Goal: Task Accomplishment & Management: Use online tool/utility

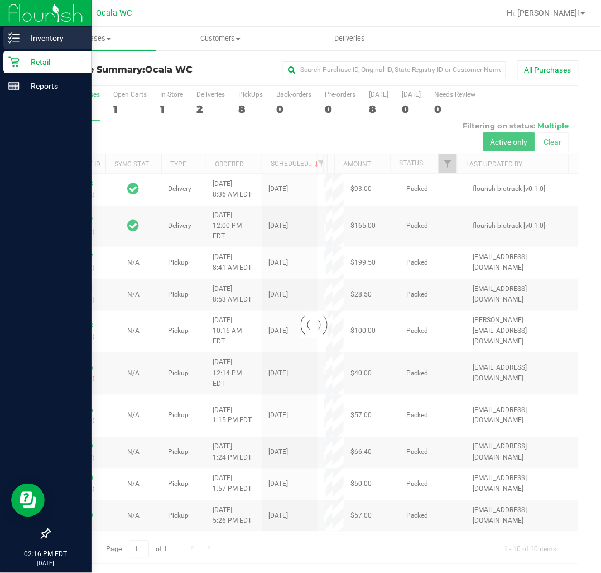
click at [17, 40] on icon at bounding box center [13, 37] width 11 height 11
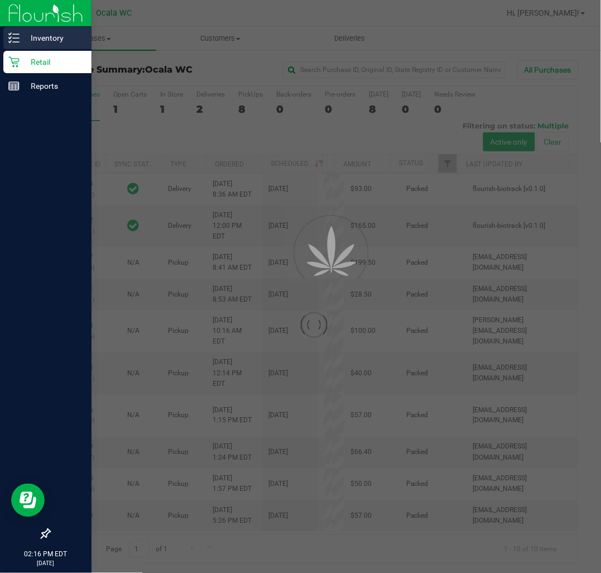
click at [17, 40] on icon at bounding box center [13, 37] width 11 height 11
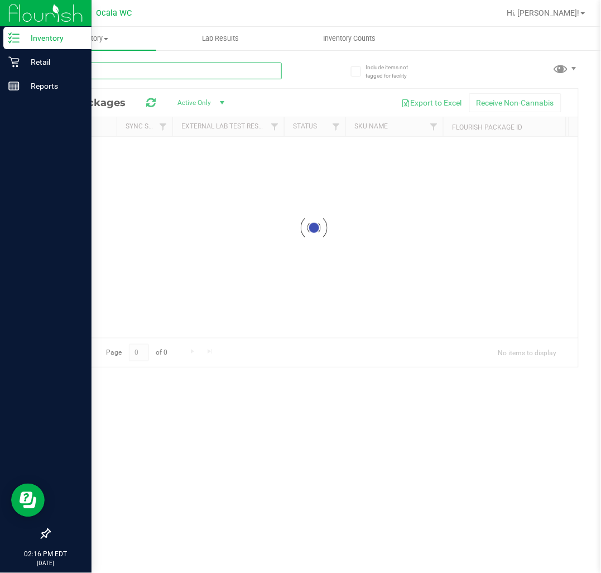
click at [98, 67] on input "text" at bounding box center [165, 70] width 233 height 17
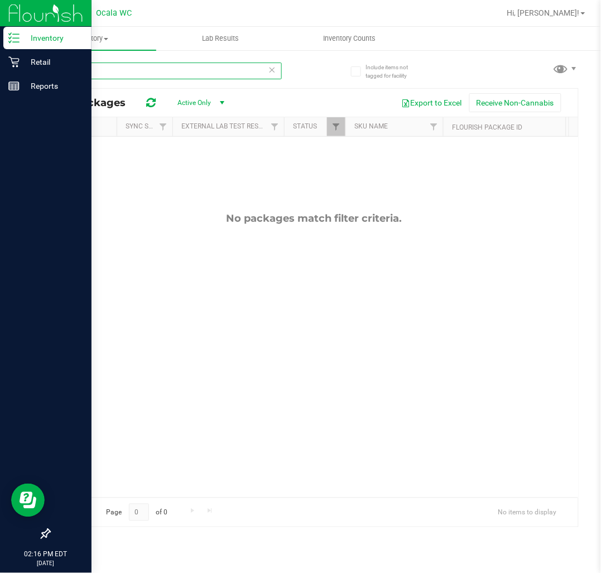
type input "maw"
click at [271, 69] on icon at bounding box center [272, 68] width 8 height 13
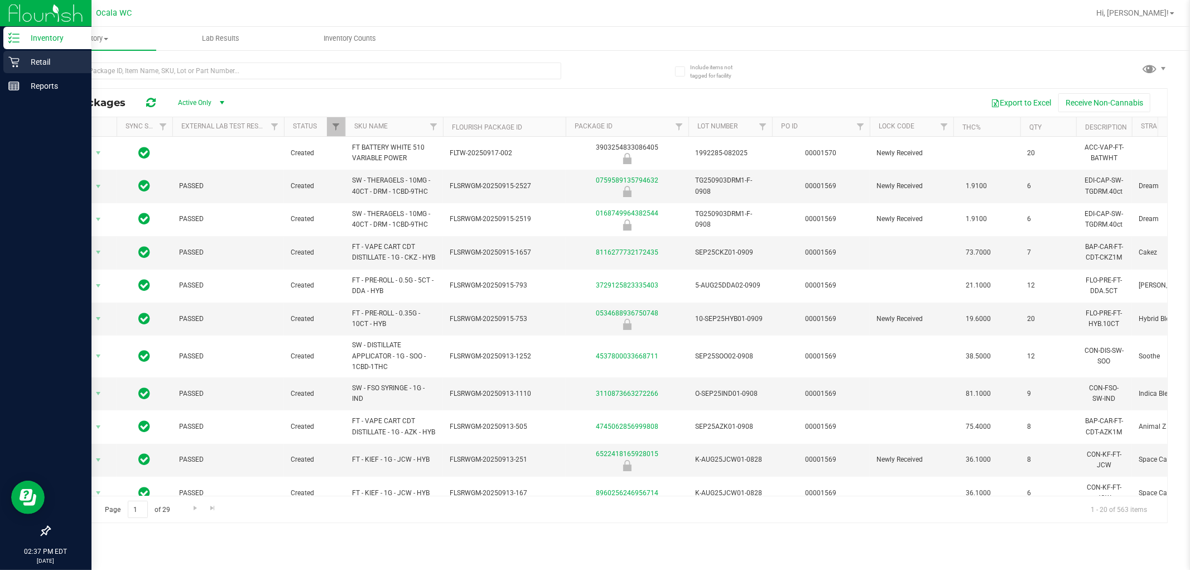
click at [10, 57] on icon at bounding box center [13, 62] width 11 height 11
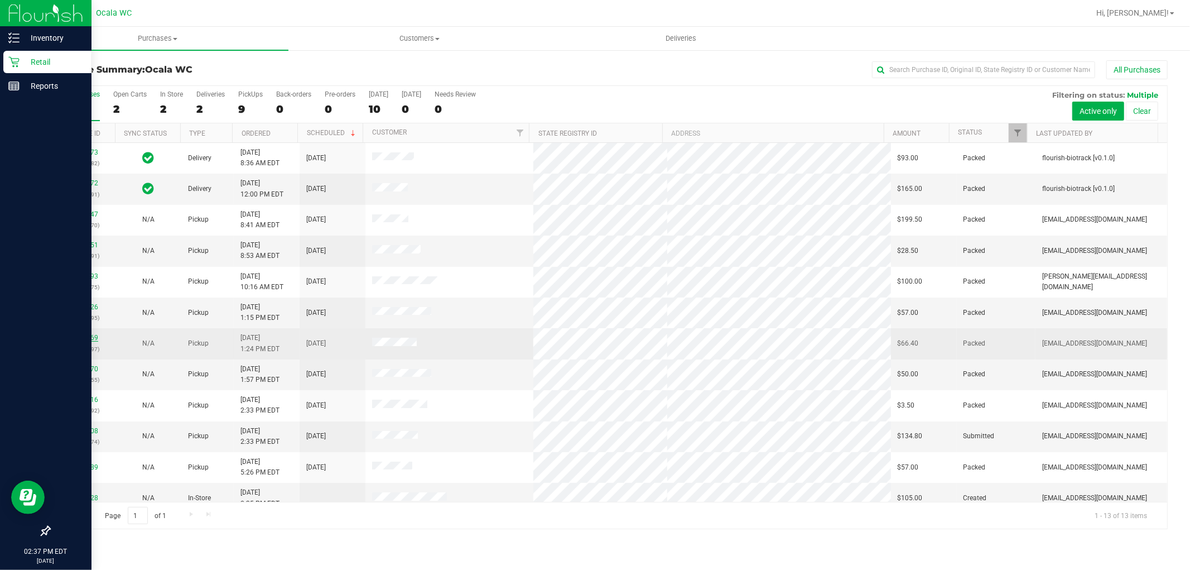
click at [73, 341] on link "11980069" at bounding box center [82, 338] width 31 height 8
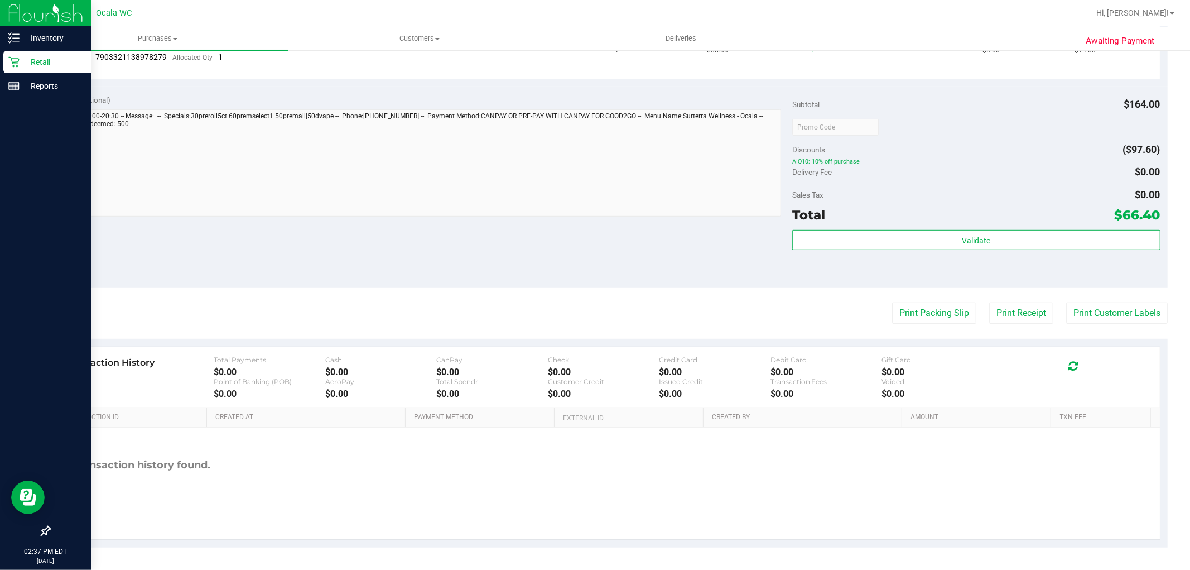
scroll to position [507, 0]
click at [600, 310] on button "Print Customer Labels" at bounding box center [1117, 312] width 102 height 21
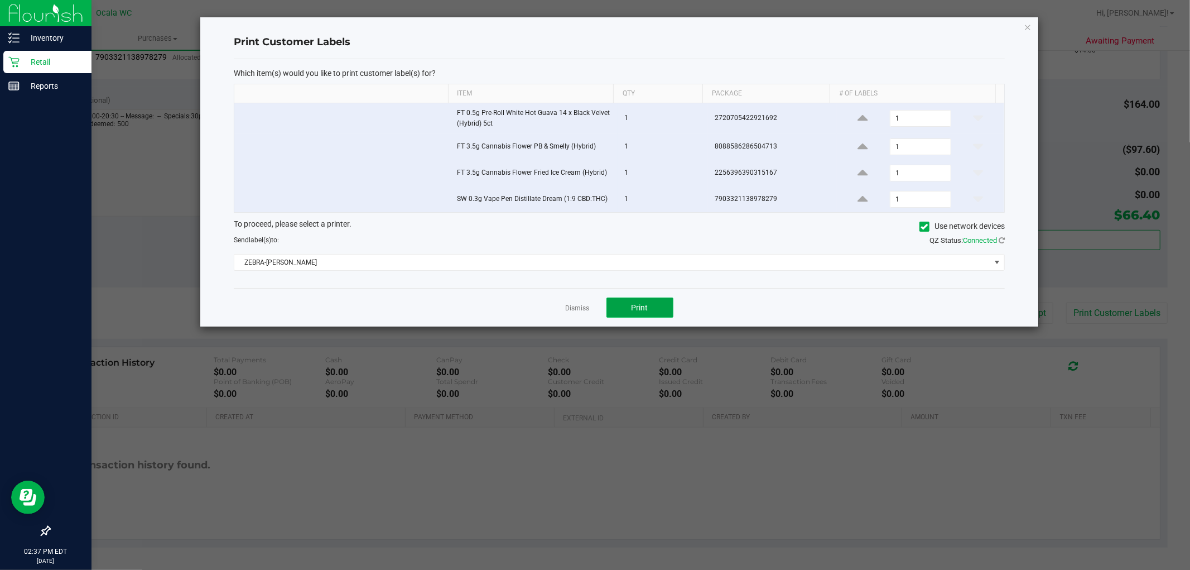
click at [600, 304] on span "Print" at bounding box center [640, 307] width 17 height 9
click at [600, 21] on icon "button" at bounding box center [1028, 26] width 8 height 13
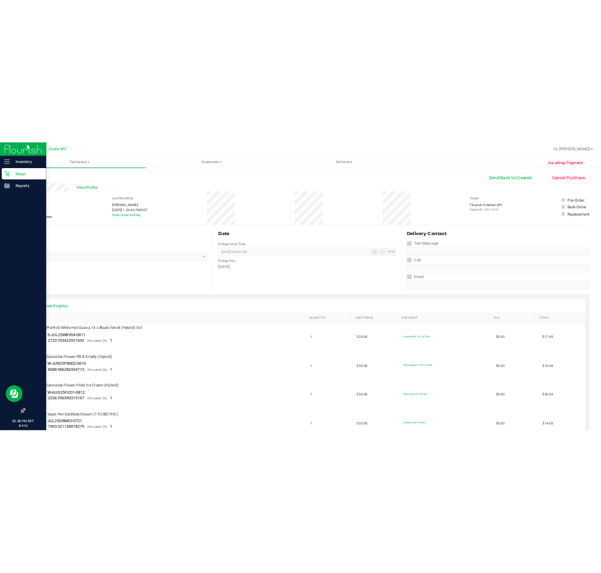
scroll to position [0, 0]
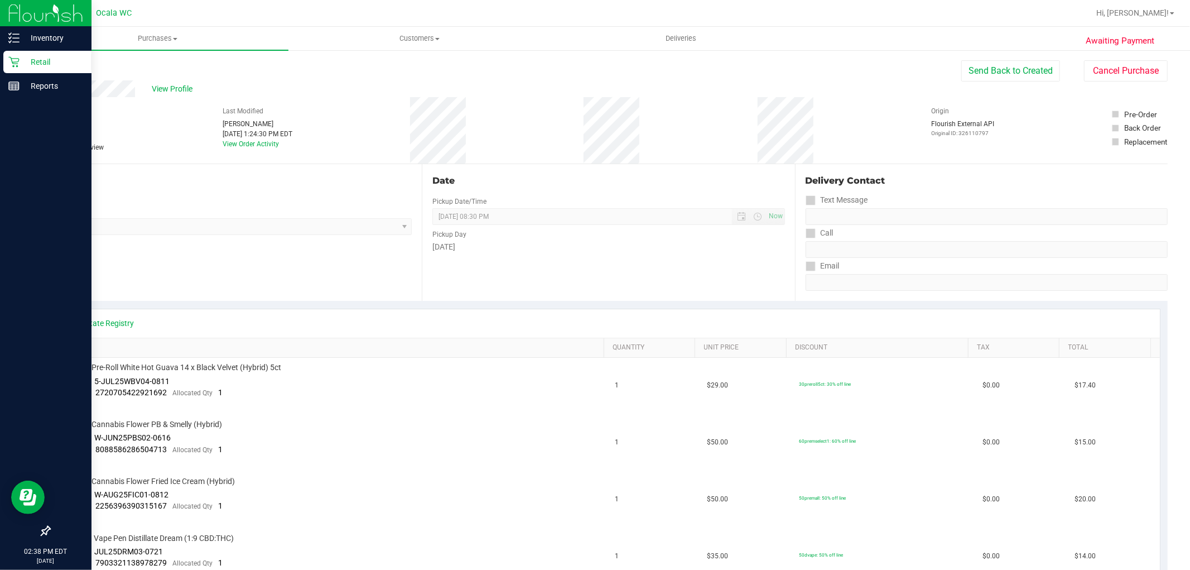
click at [59, 65] on link "Back" at bounding box center [57, 67] width 17 height 8
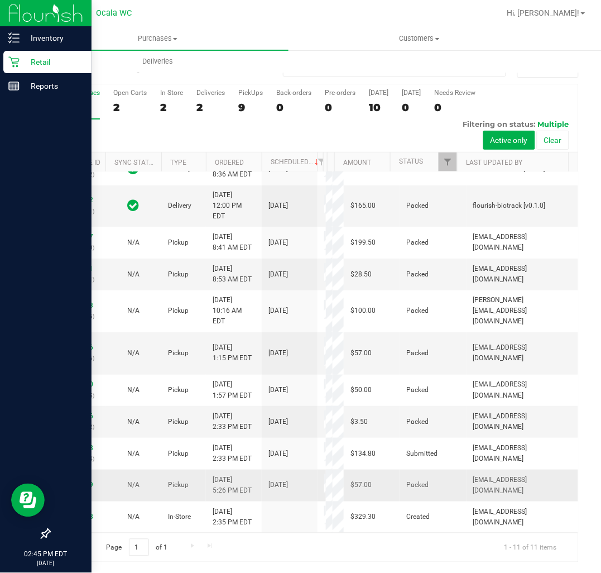
scroll to position [129, 0]
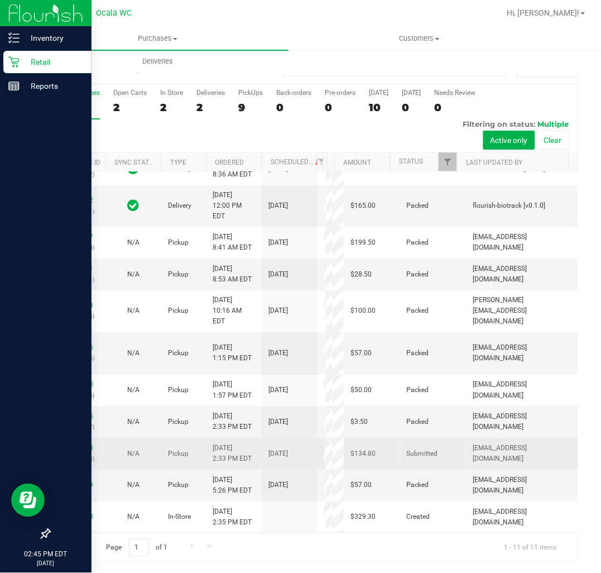
click at [76, 453] on p "(326137474)" at bounding box center [77, 458] width 42 height 11
click at [77, 442] on div "11980708 (326137474)" at bounding box center [77, 452] width 42 height 21
click at [79, 444] on link "11980708" at bounding box center [77, 448] width 31 height 8
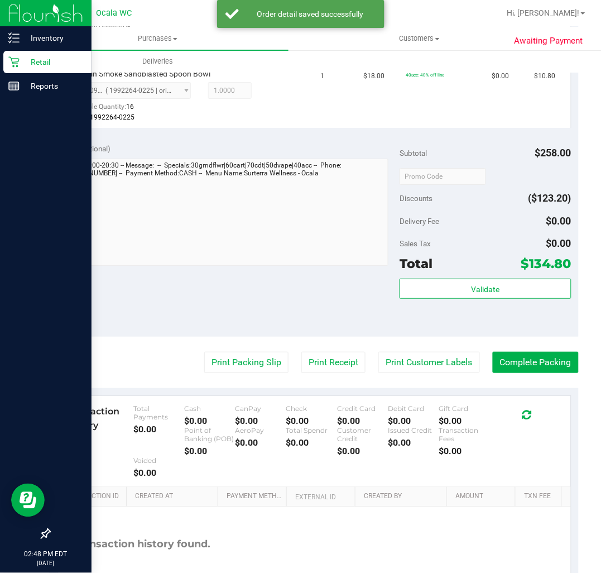
scroll to position [780, 0]
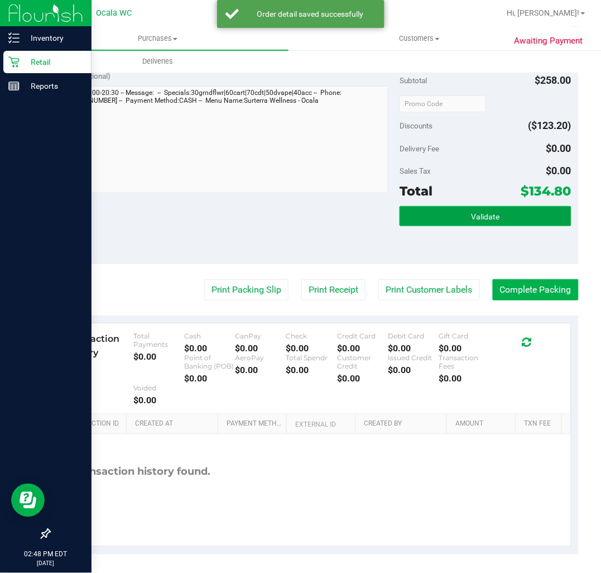
click at [504, 214] on button "Validate" at bounding box center [485, 216] width 171 height 20
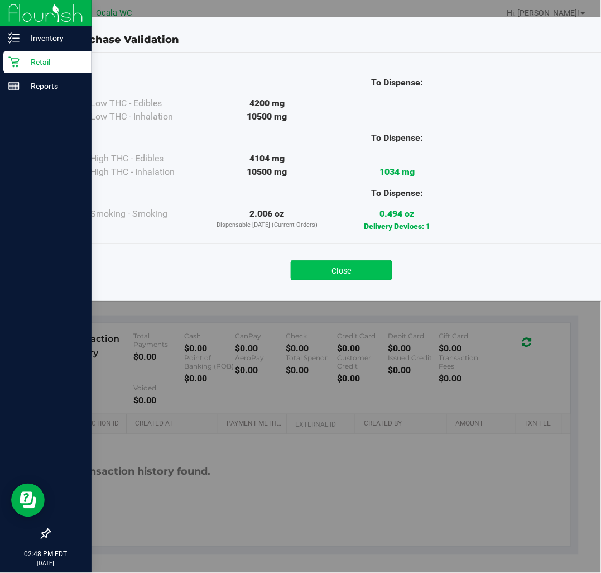
click at [329, 266] on button "Close" at bounding box center [342, 270] width 102 height 20
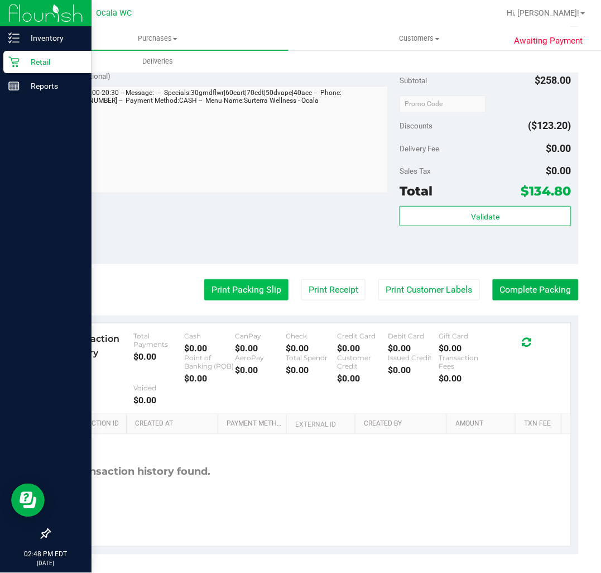
click at [259, 292] on button "Print Packing Slip" at bounding box center [246, 289] width 84 height 21
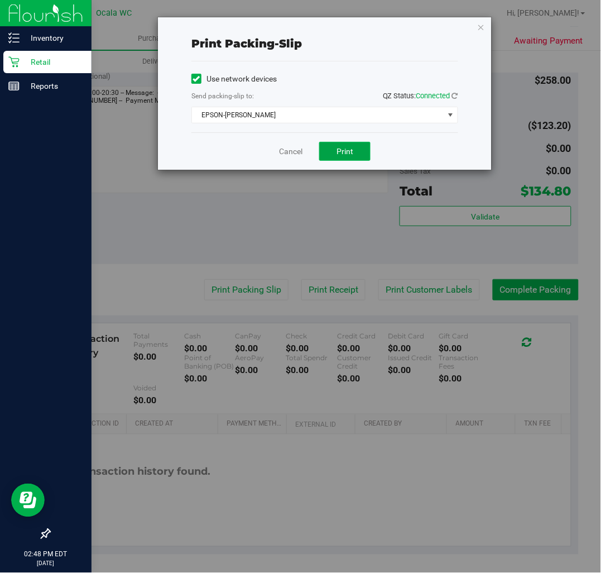
click at [355, 148] on button "Print" at bounding box center [344, 151] width 51 height 19
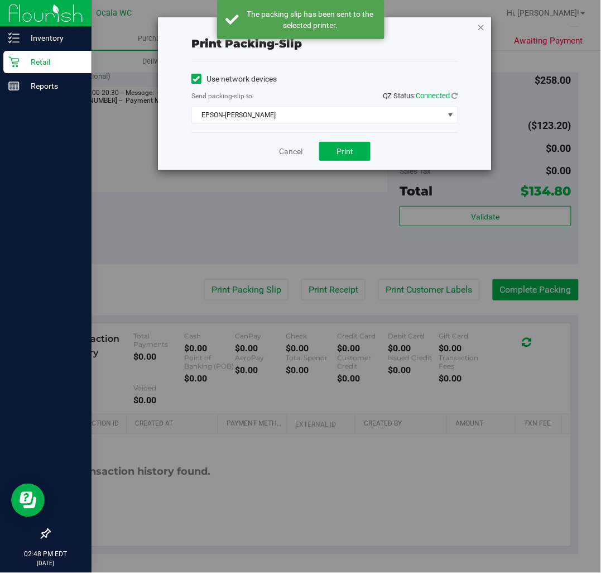
click at [482, 27] on icon "button" at bounding box center [481, 26] width 8 height 13
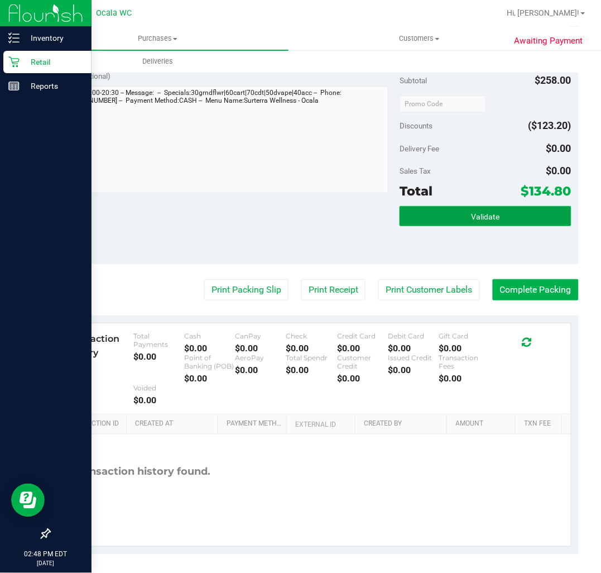
click at [501, 216] on button "Validate" at bounding box center [485, 216] width 171 height 20
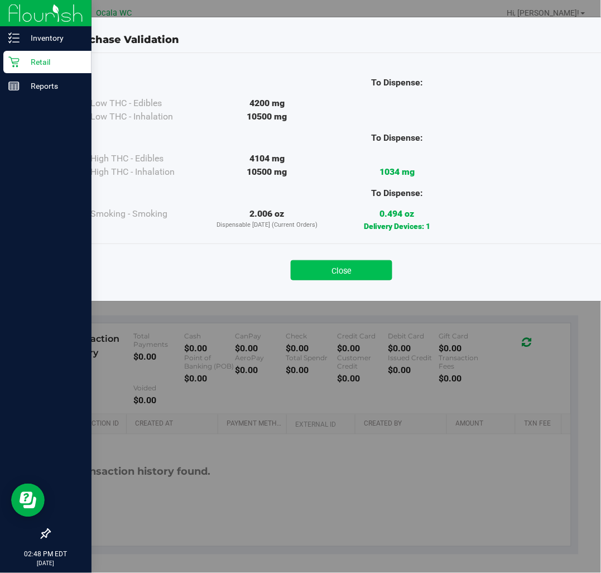
click at [362, 272] on button "Close" at bounding box center [342, 270] width 102 height 20
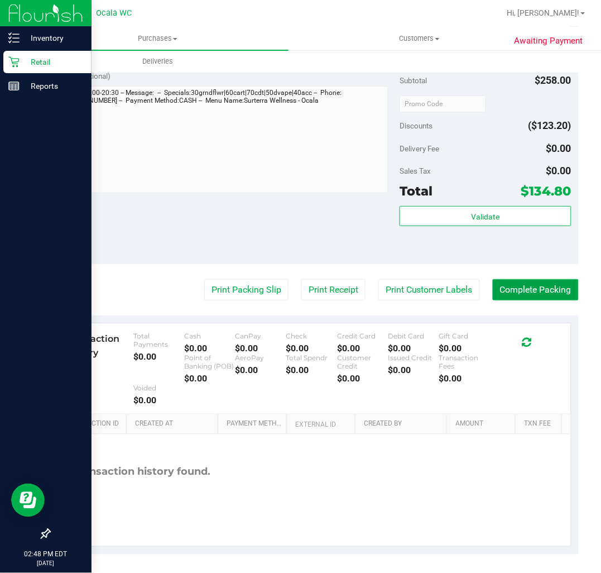
click at [527, 283] on button "Complete Packing" at bounding box center [536, 289] width 86 height 21
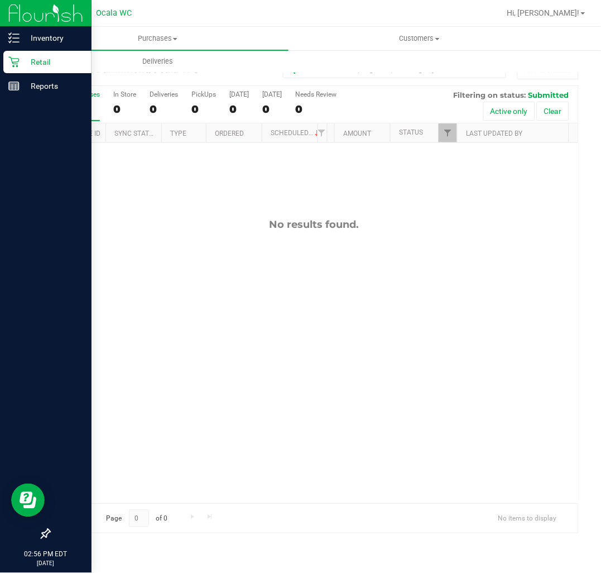
click at [16, 57] on icon at bounding box center [13, 61] width 11 height 11
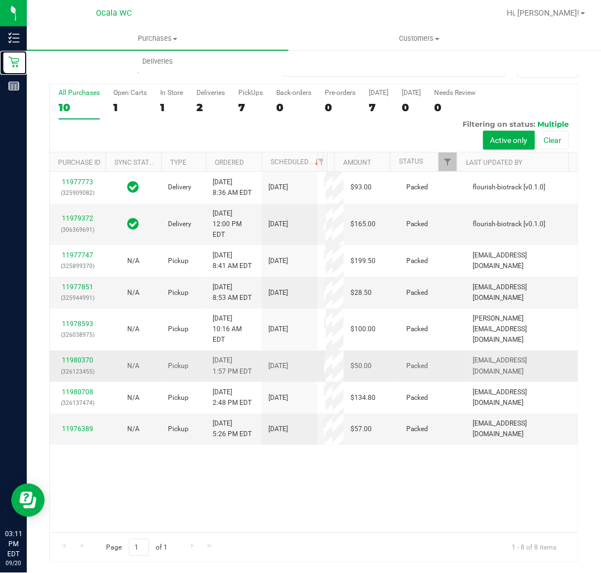
scroll to position [25, 0]
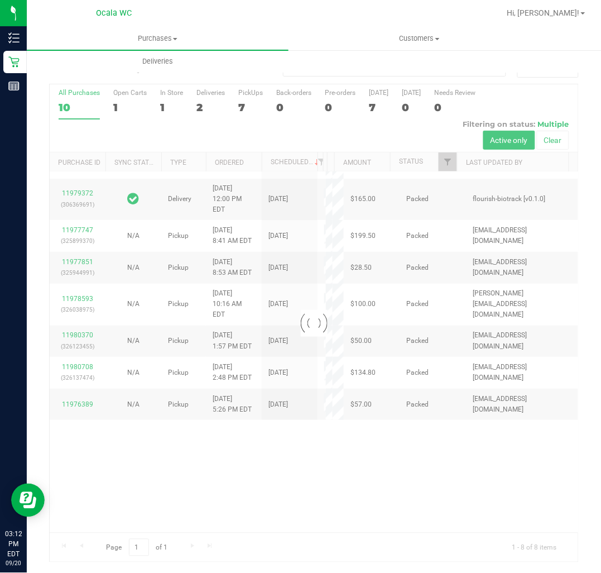
click at [296, 266] on div at bounding box center [314, 322] width 528 height 477
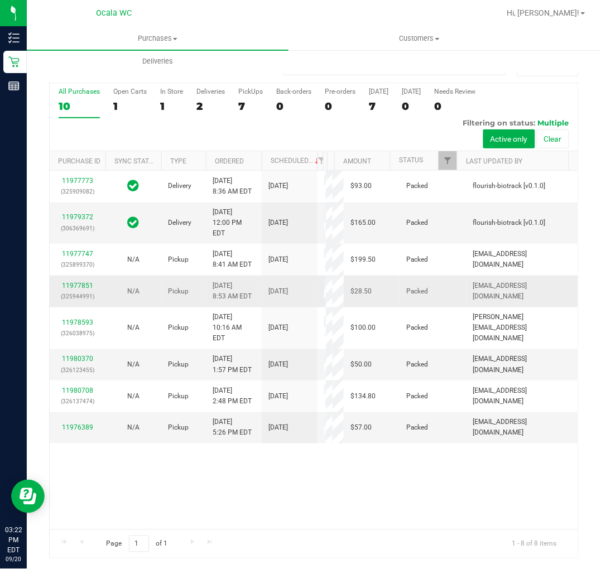
scroll to position [0, 0]
click at [238, 104] on div "7" at bounding box center [250, 106] width 25 height 13
click at [0, 0] on input "PickUps 7" at bounding box center [0, 0] width 0 height 0
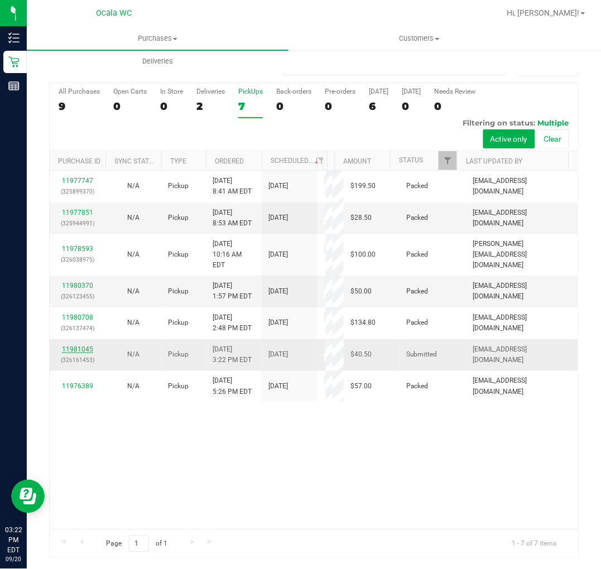
click at [85, 345] on link "11981045" at bounding box center [77, 349] width 31 height 8
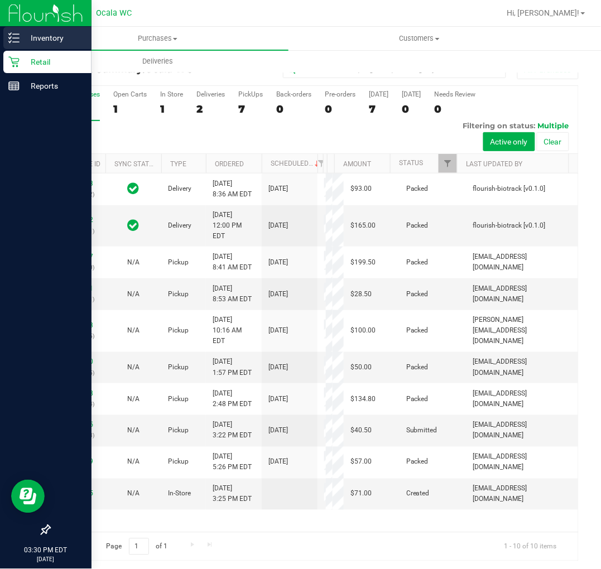
click at [15, 34] on line at bounding box center [16, 34] width 6 height 0
